Goal: Navigation & Orientation: Find specific page/section

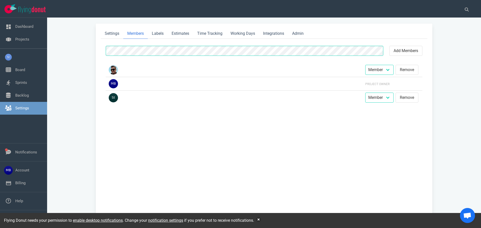
select select "2"
click at [20, 37] on link "Projects" at bounding box center [22, 39] width 14 height 5
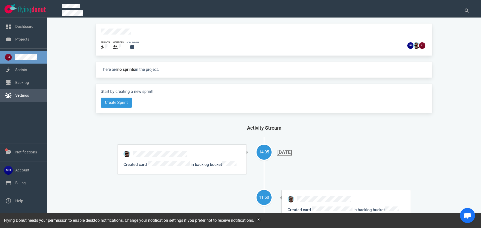
click at [25, 94] on link "Settings" at bounding box center [22, 95] width 14 height 5
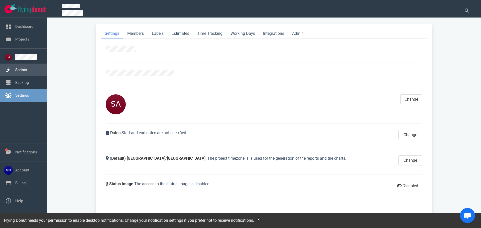
click at [27, 72] on link "Sprints" at bounding box center [21, 70] width 12 height 5
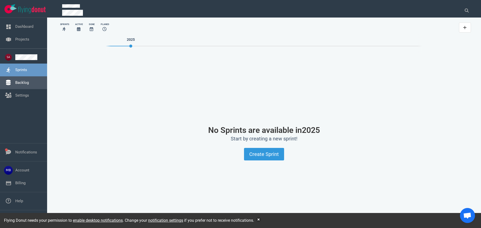
click at [29, 85] on link "Backlog" at bounding box center [22, 82] width 14 height 5
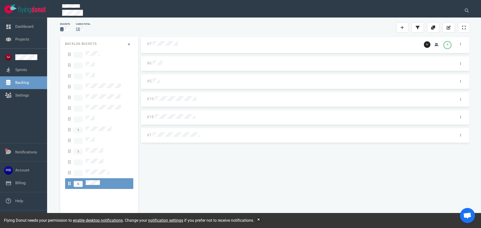
click at [183, 120] on div at bounding box center [303, 116] width 299 height 11
